Goal: Navigation & Orientation: Understand site structure

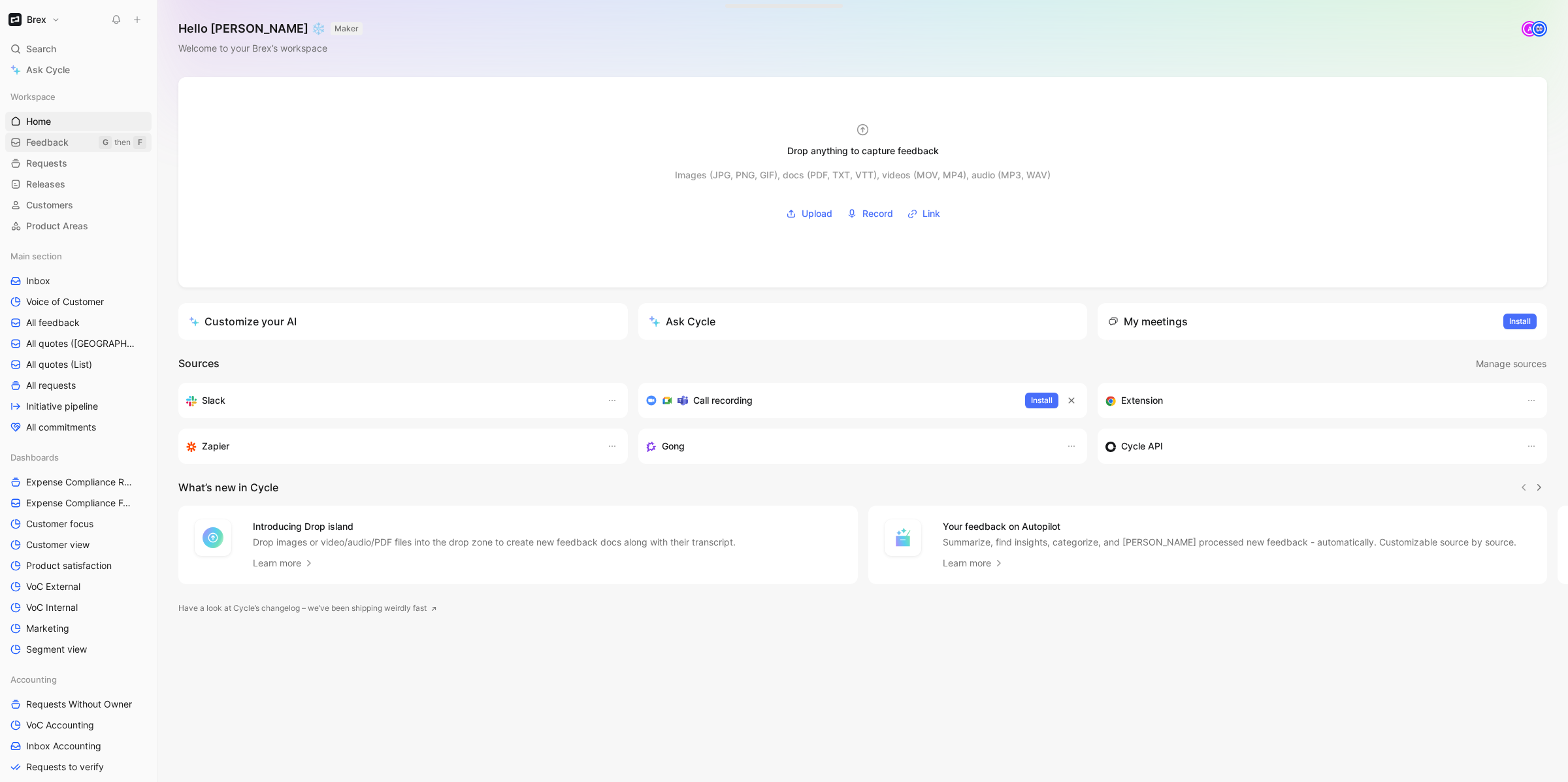
click at [58, 146] on span "Feedback" at bounding box center [47, 142] width 42 height 13
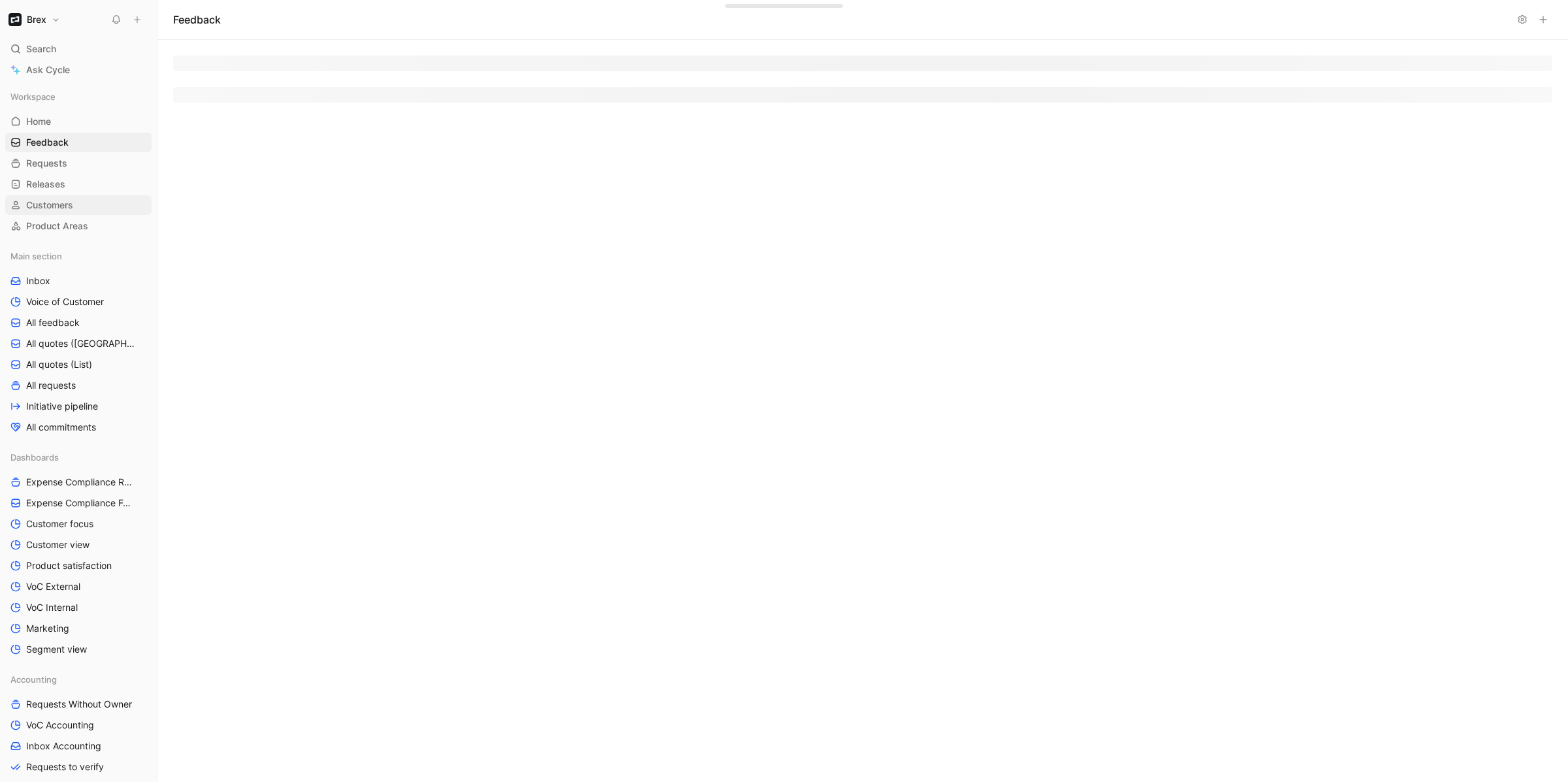
click at [52, 198] on span "Customers" at bounding box center [49, 205] width 47 height 13
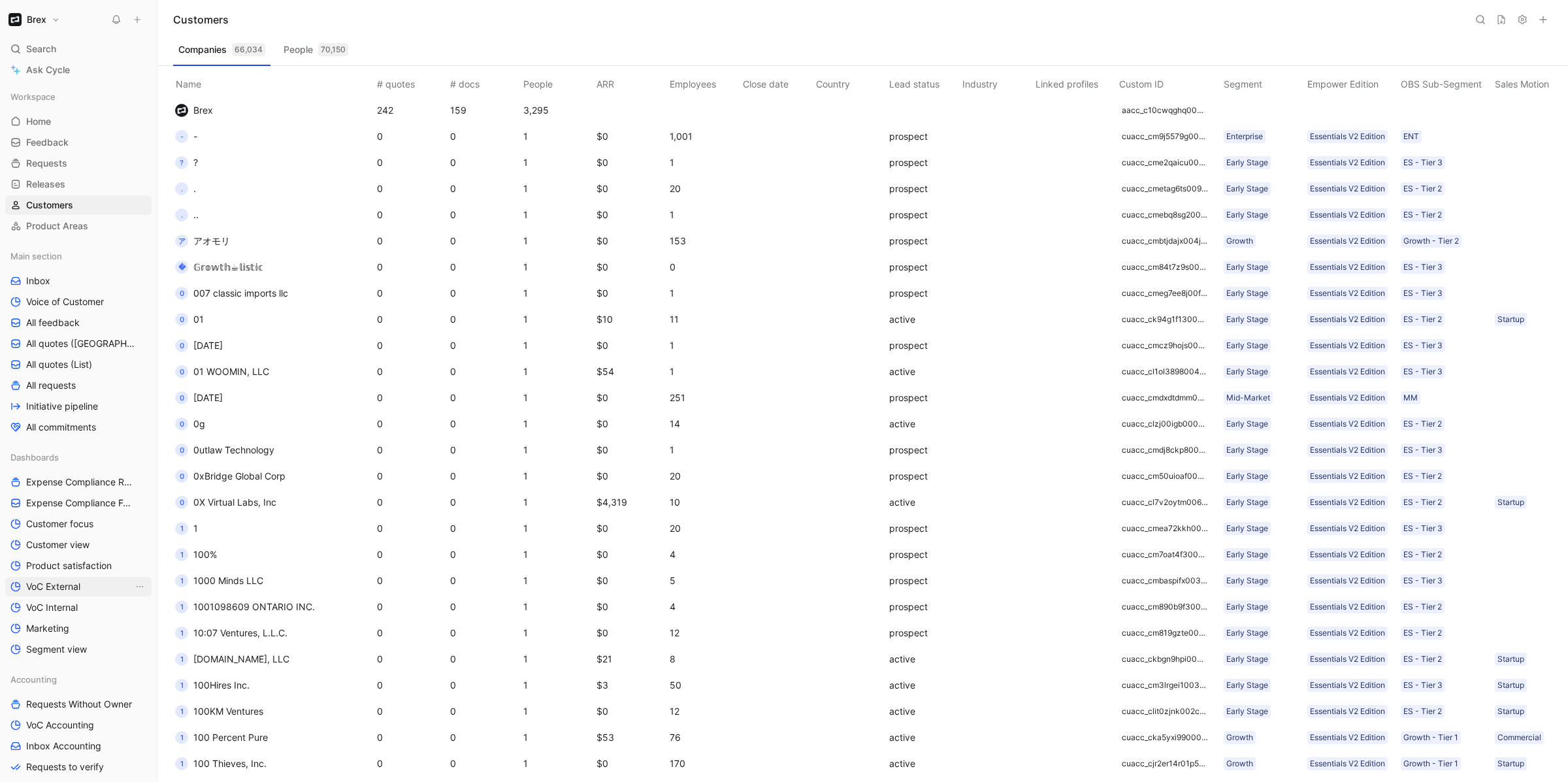
click at [56, 590] on span "VoC External" at bounding box center [53, 586] width 54 height 13
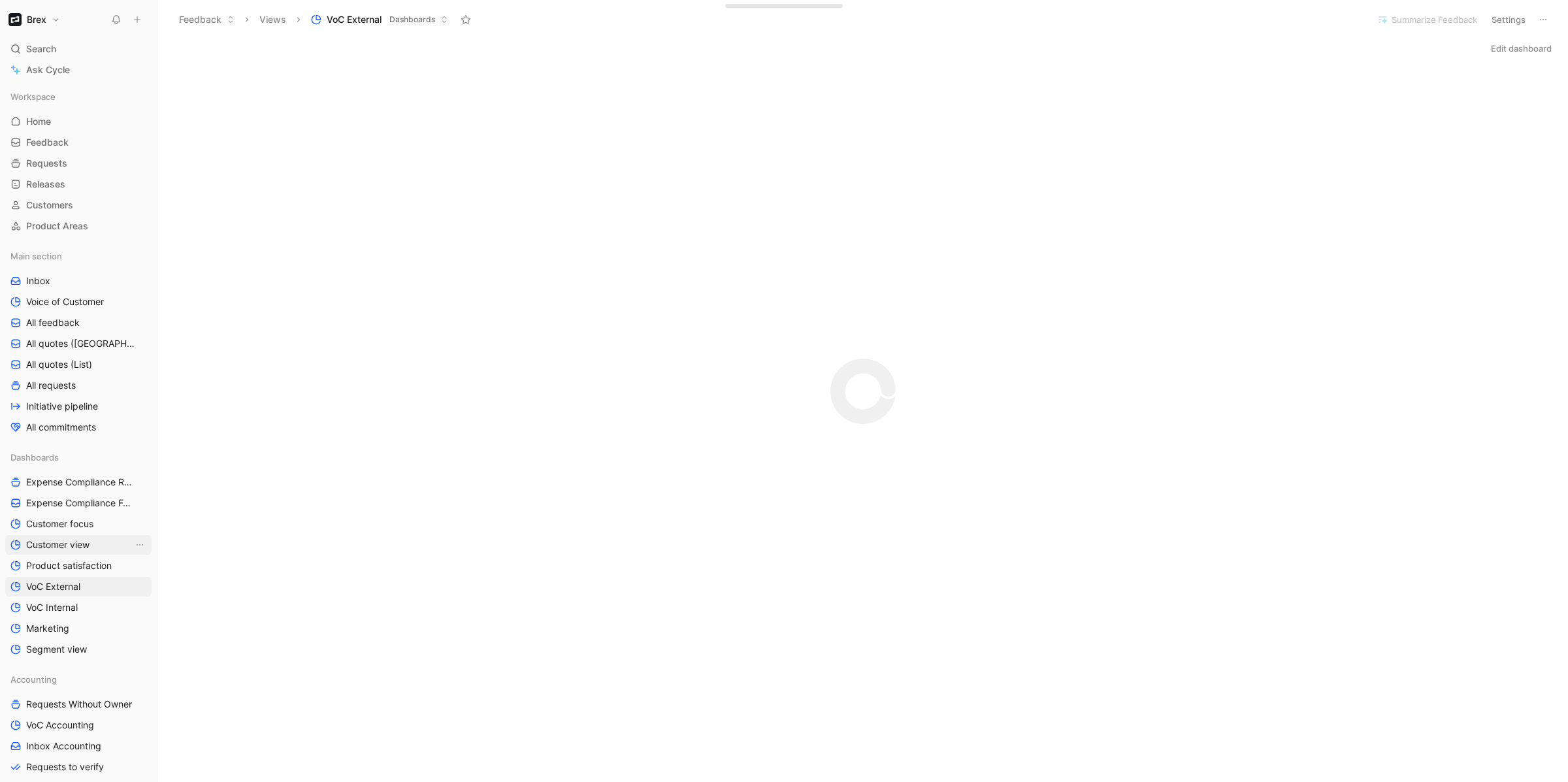
click at [56, 546] on span "Customer view" at bounding box center [57, 545] width 63 height 13
click at [53, 522] on span "Customer focus" at bounding box center [60, 523] width 67 height 13
click at [69, 647] on span "Segment view" at bounding box center [56, 650] width 61 height 13
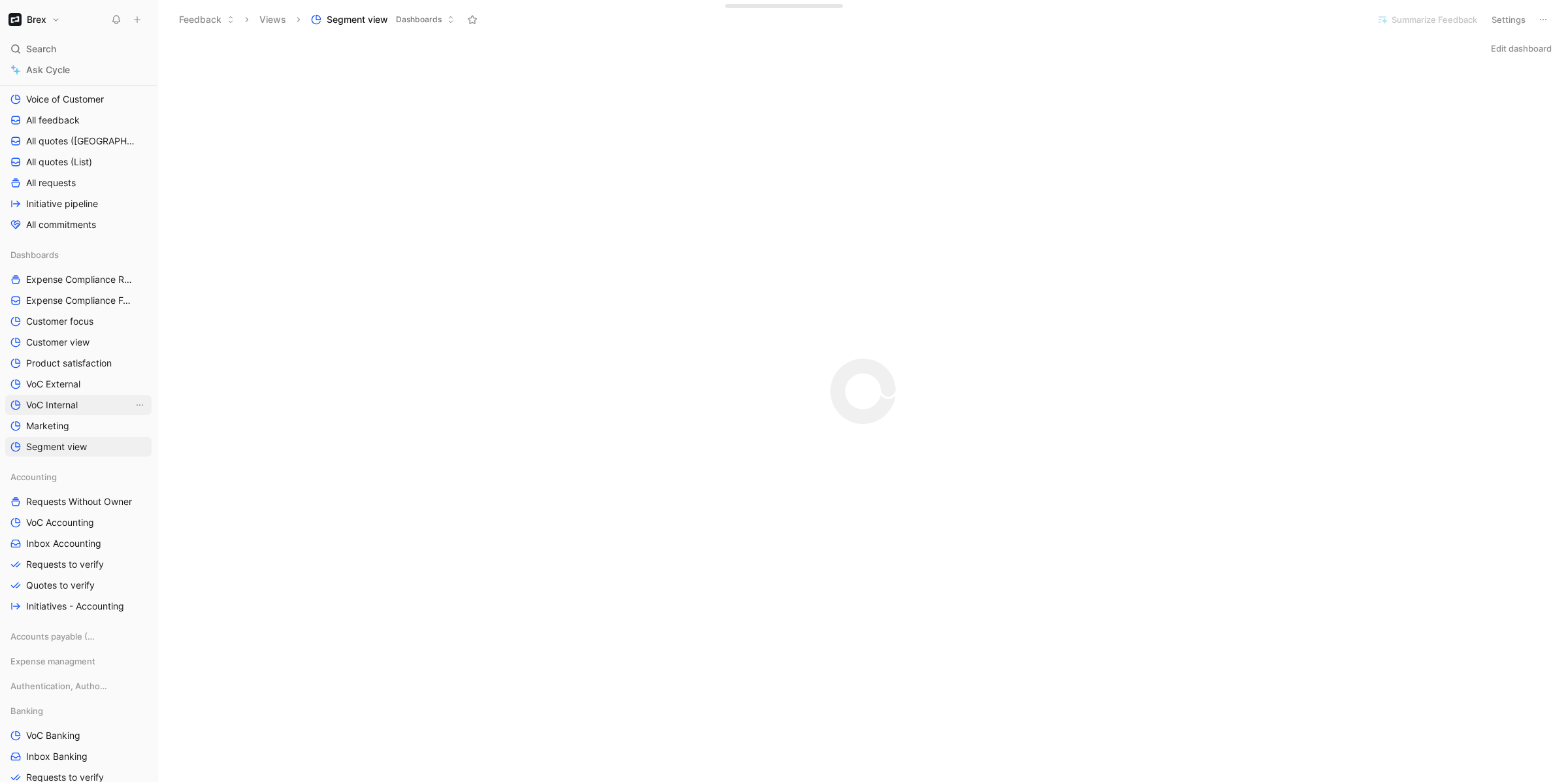
scroll to position [198, 0]
